Goal: Transaction & Acquisition: Purchase product/service

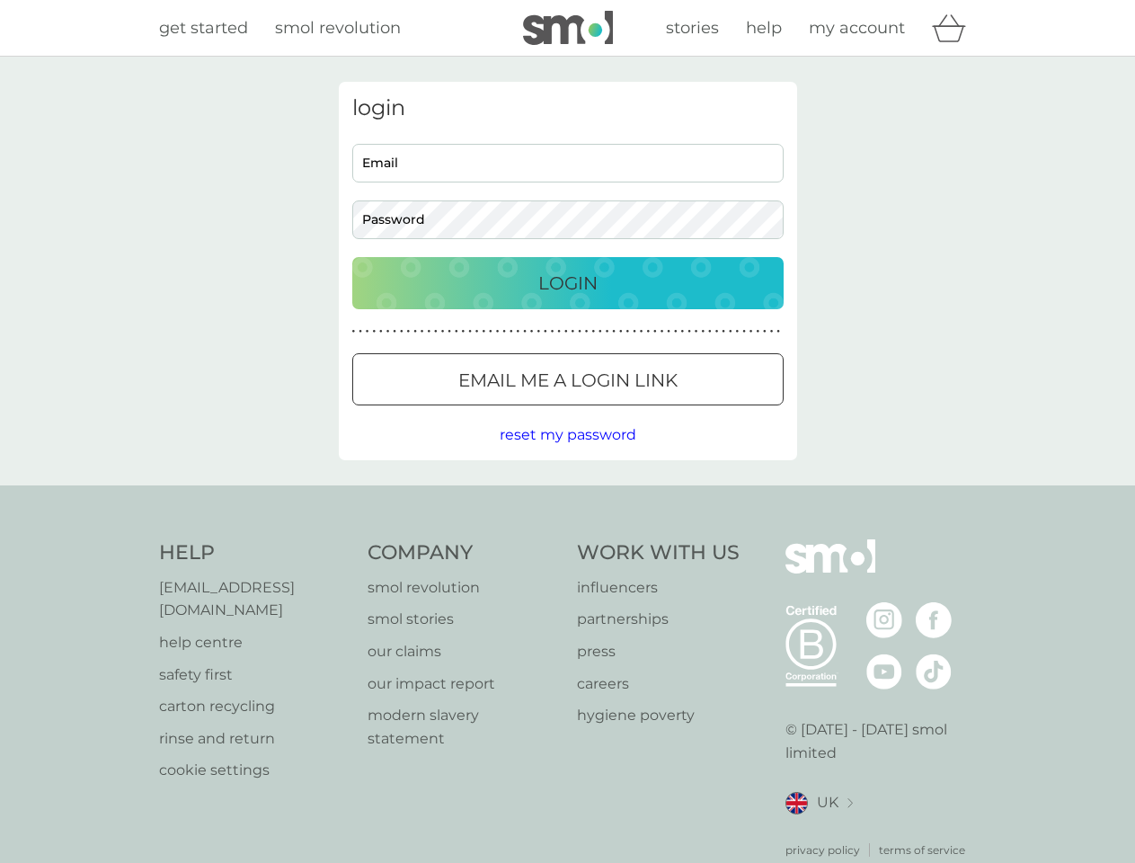
click at [954, 28] on icon "basket" at bounding box center [949, 28] width 34 height 28
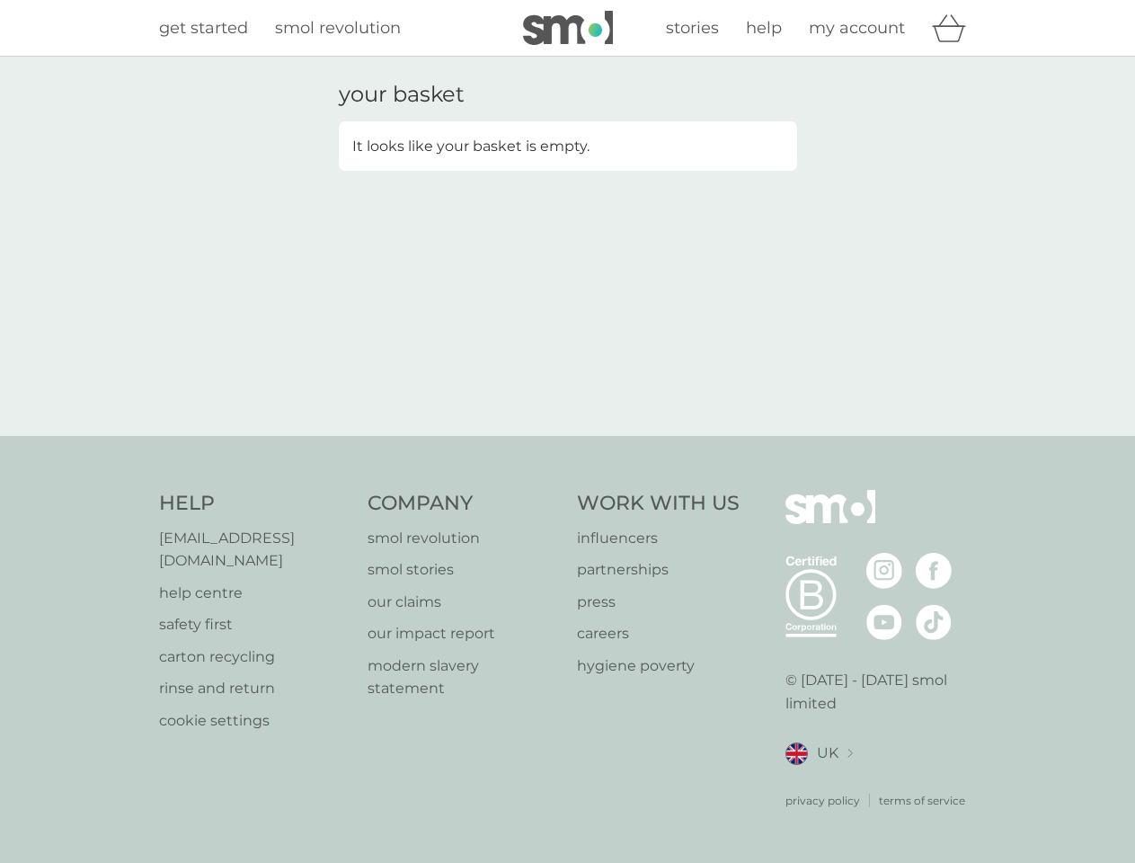
click at [568, 379] on div "your basket It looks like your basket is empty." at bounding box center [567, 246] width 485 height 329
click at [567, 435] on div "your basket It looks like your basket is empty." at bounding box center [567, 246] width 1135 height 379
click at [819, 780] on div "privacy policy terms of service" at bounding box center [880, 787] width 191 height 44
